Goal: Task Accomplishment & Management: Complete application form

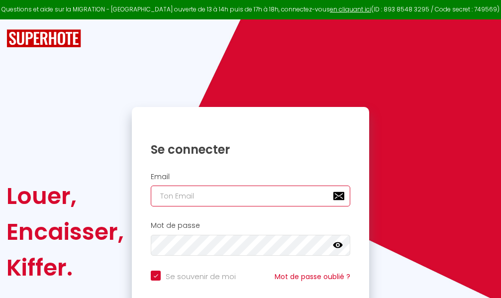
click at [241, 195] on input "email" at bounding box center [251, 196] width 200 height 21
type input "m"
checkbox input "true"
type input "ma"
checkbox input "true"
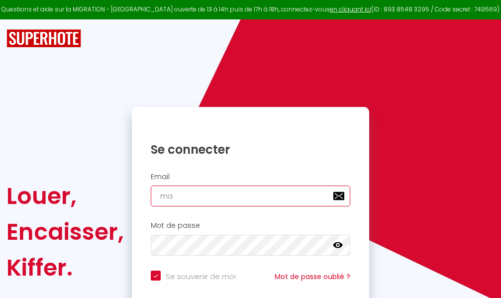
type input "mar"
checkbox input "true"
type input "marc"
checkbox input "true"
type input "marcd"
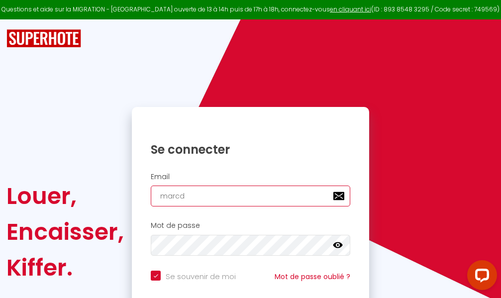
checkbox input "true"
type input "marcdp"
checkbox input "true"
type input "marcdpo"
checkbox input "true"
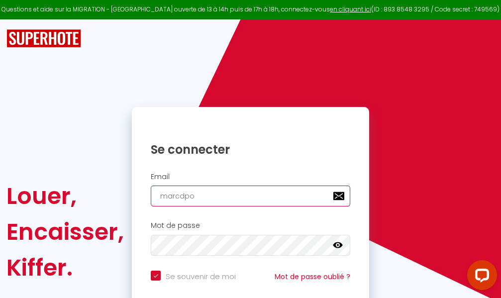
type input "marcdpoz"
checkbox input "true"
type input "marcdpoz."
checkbox input "true"
type input "marcdpoz.l"
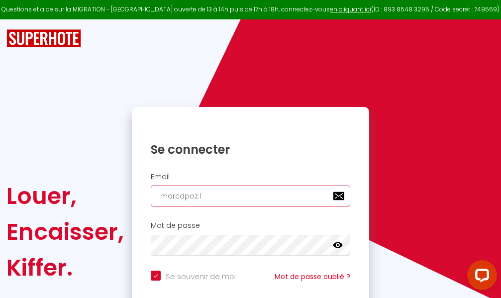
checkbox input "true"
type input "marcdpoz.lo"
checkbox input "true"
type input "marcdpoz.loc"
checkbox input "true"
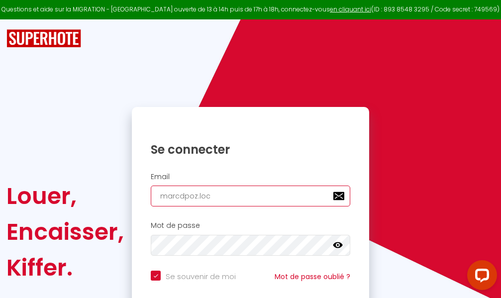
type input "marcdpoz.loca"
checkbox input "true"
type input "marcdpoz.locat"
checkbox input "true"
type input "marcdpoz.locati"
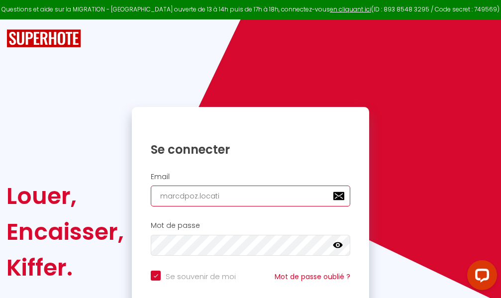
checkbox input "true"
type input "marcdpoz.locatio"
checkbox input "true"
type input "marcdpoz.location"
checkbox input "true"
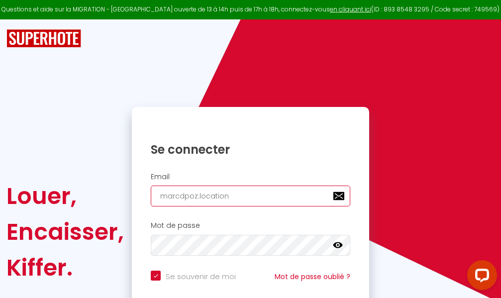
type input "marcdpoz.location@"
checkbox input "true"
type input "marcdpoz.location@g"
checkbox input "true"
type input "marcdpoz.location@gm"
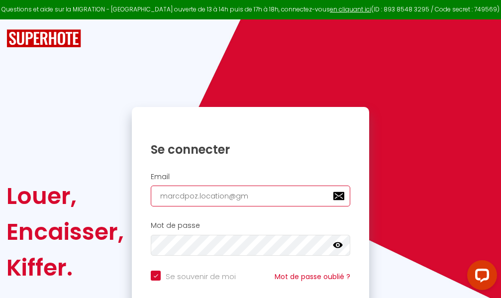
checkbox input "true"
type input "marcdpoz.location@gma"
checkbox input "true"
type input "marcdpoz.location@gmai"
checkbox input "true"
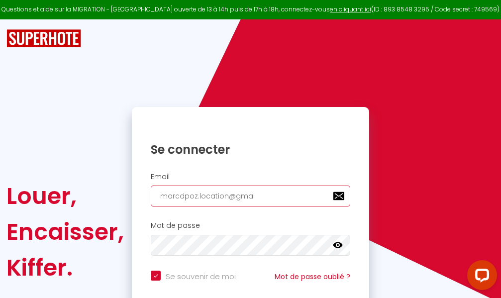
type input "[EMAIL_ADDRESS]"
checkbox input "true"
type input "[EMAIL_ADDRESS]."
checkbox input "true"
type input "marcdpoz.location@gmail.c"
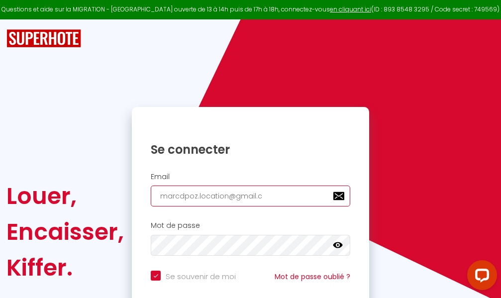
checkbox input "true"
type input "[EMAIL_ADDRESS][DOMAIN_NAME]"
checkbox input "true"
type input "[EMAIL_ADDRESS][DOMAIN_NAME]"
checkbox input "true"
